Goal: Task Accomplishment & Management: Manage account settings

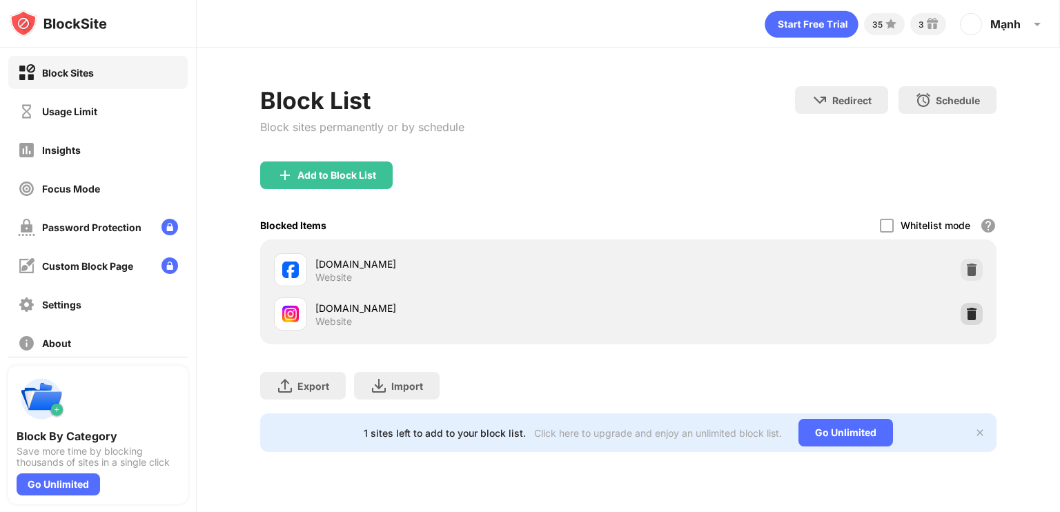
click at [975, 314] on img at bounding box center [971, 314] width 14 height 14
